Goal: Book appointment/travel/reservation

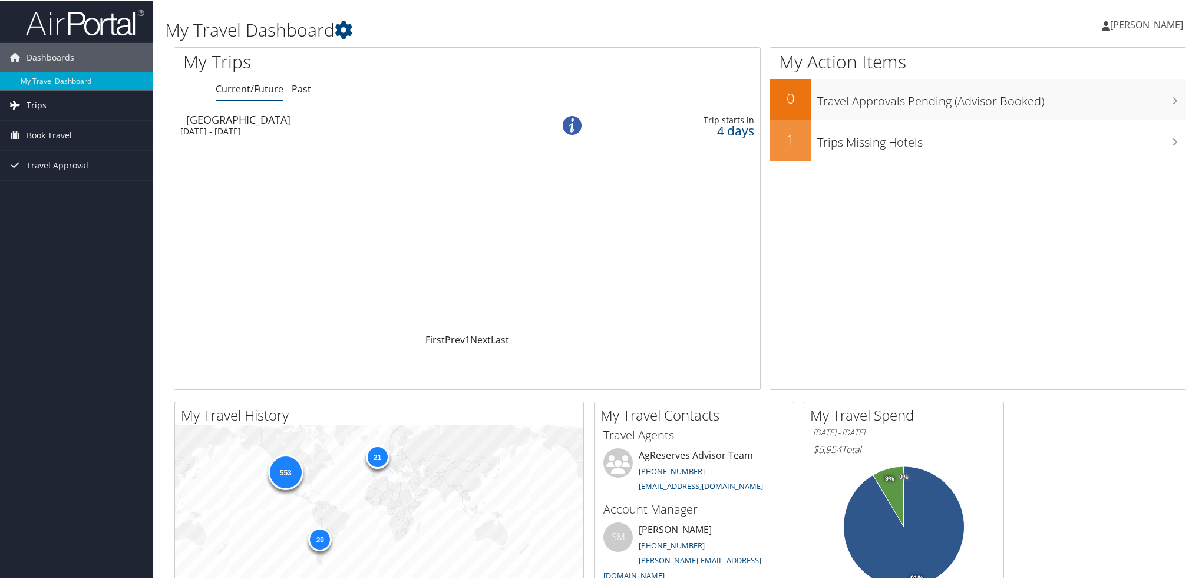
click at [31, 99] on span "Trips" at bounding box center [37, 104] width 20 height 29
click at [40, 183] on span "Book Travel" at bounding box center [49, 187] width 45 height 29
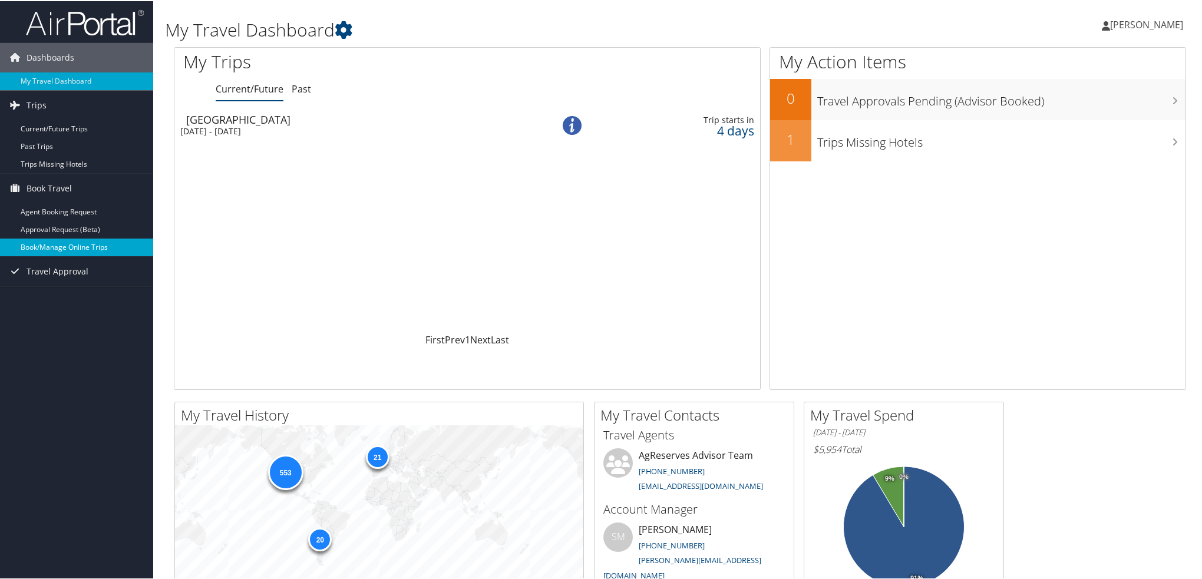
click at [61, 243] on link "Book/Manage Online Trips" at bounding box center [76, 247] width 153 height 18
